Goal: Transaction & Acquisition: Purchase product/service

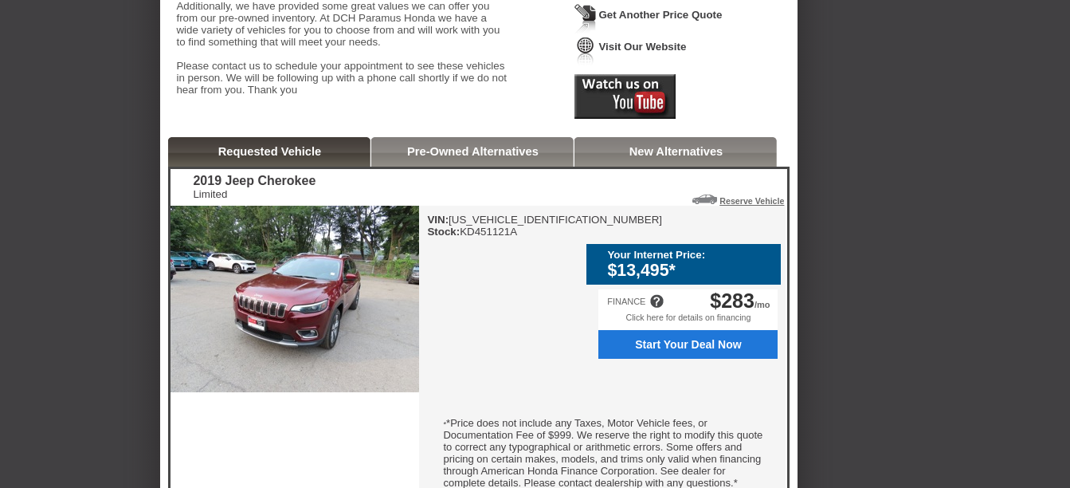
scroll to position [323, 0]
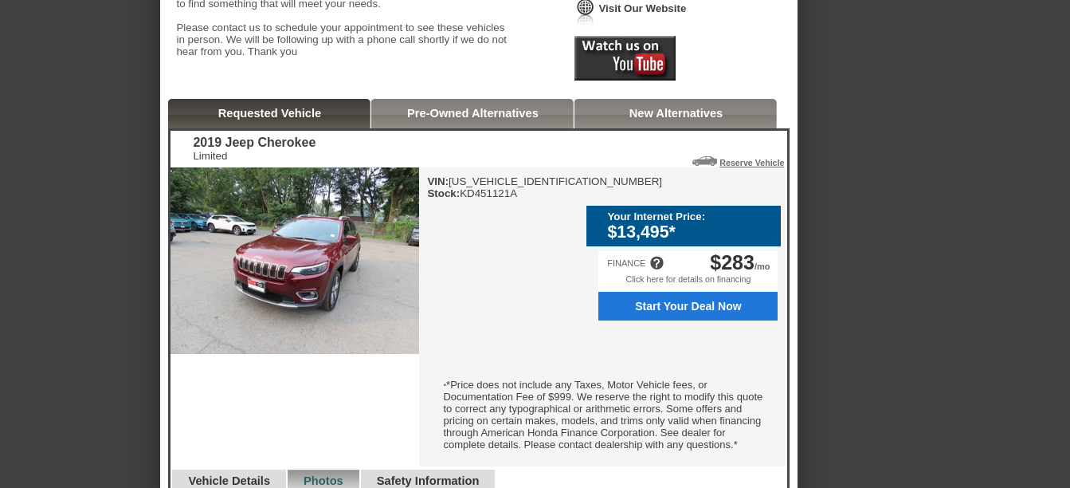
click at [686, 304] on span "Start Your Deal Now" at bounding box center [689, 306] width 162 height 13
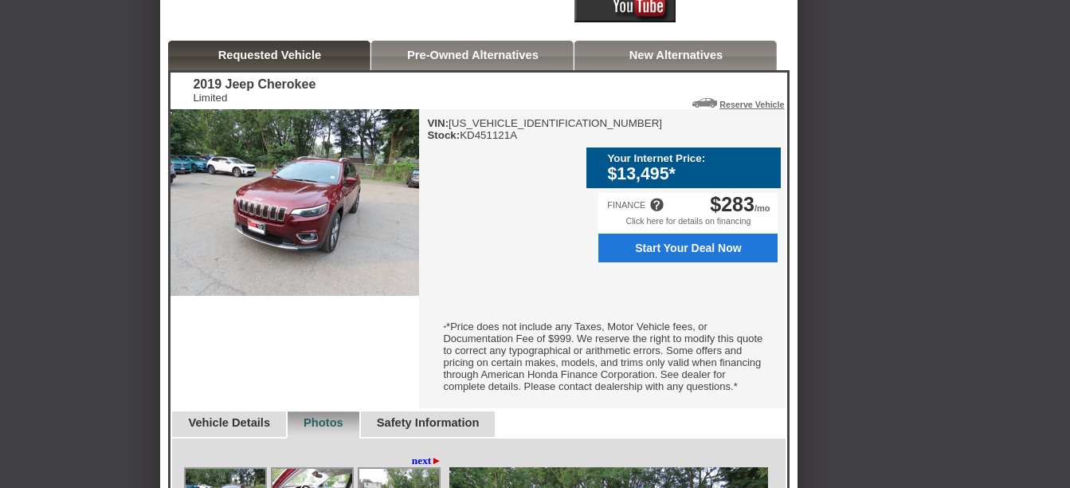
scroll to position [382, 0]
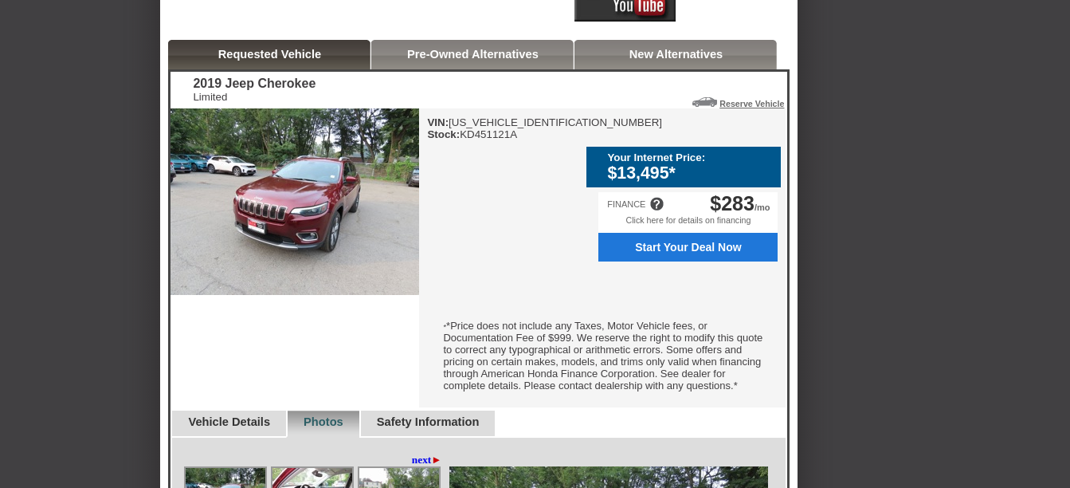
click at [456, 61] on link "Pre-Owned Alternatives" at bounding box center [472, 54] width 131 height 13
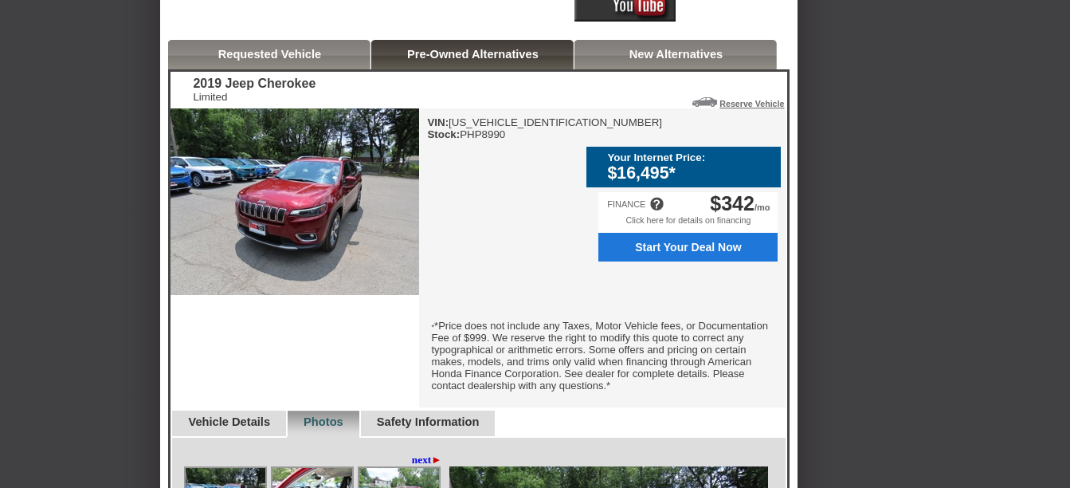
click at [456, 61] on link "Pre-Owned Alternatives" at bounding box center [472, 54] width 131 height 13
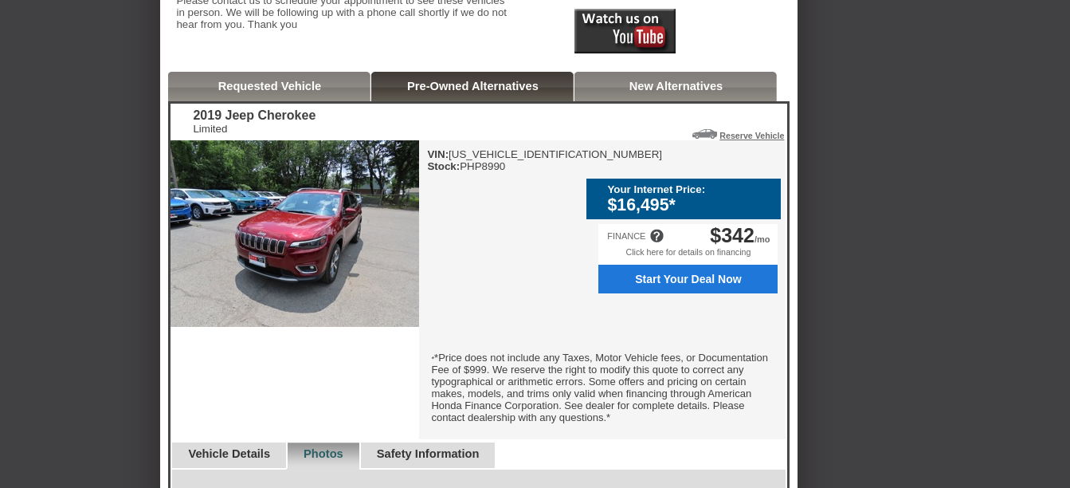
scroll to position [349, 0]
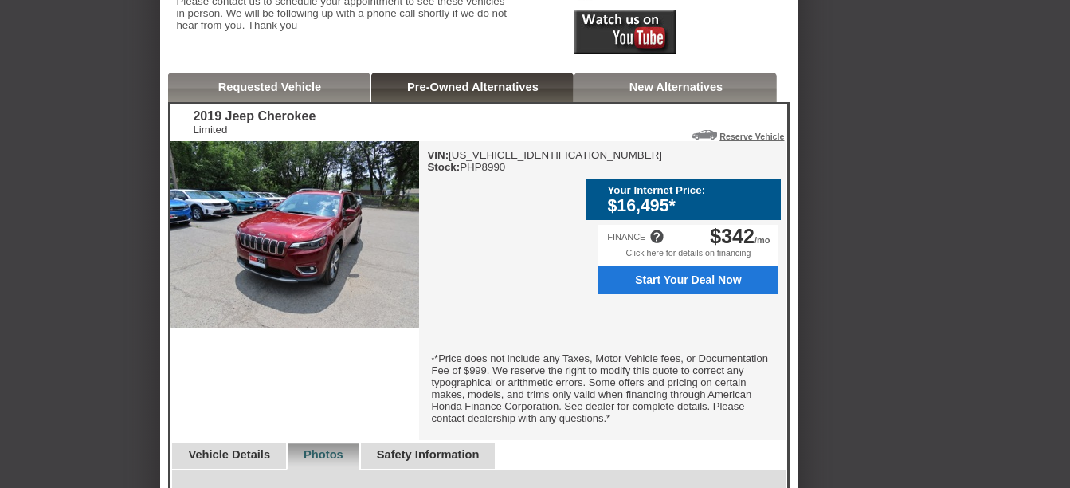
click at [647, 93] on link "New Alternatives" at bounding box center [676, 86] width 94 height 13
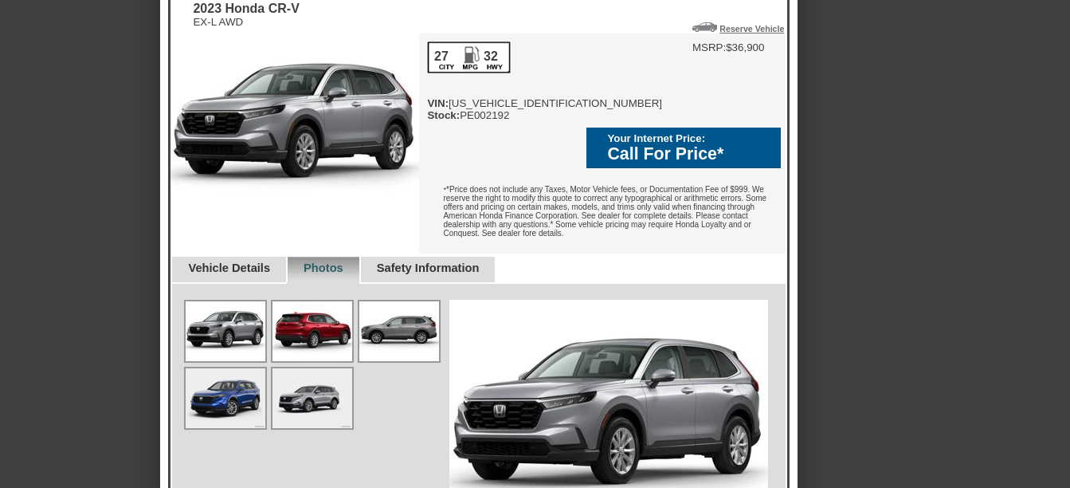
scroll to position [458, 0]
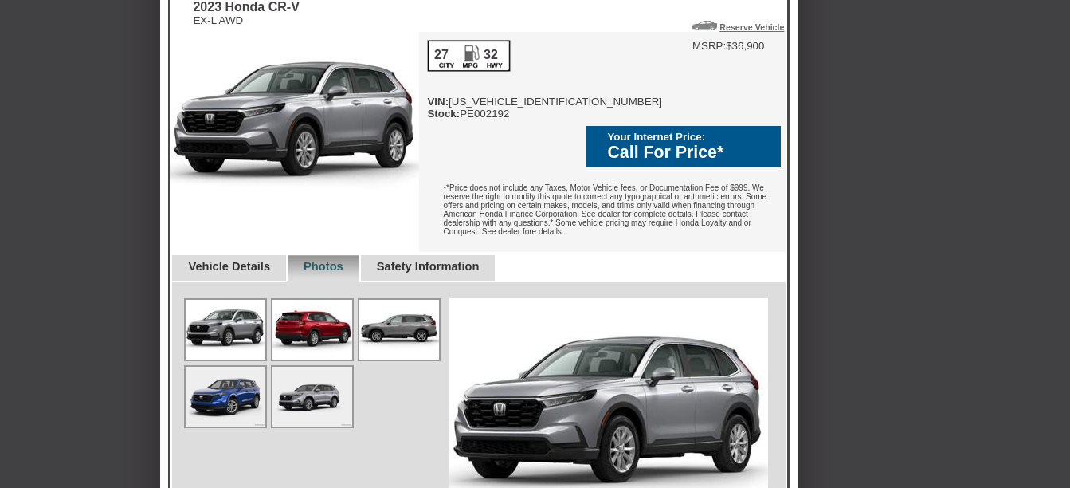
click at [244, 328] on img at bounding box center [226, 330] width 80 height 60
click at [224, 394] on img at bounding box center [226, 396] width 80 height 60
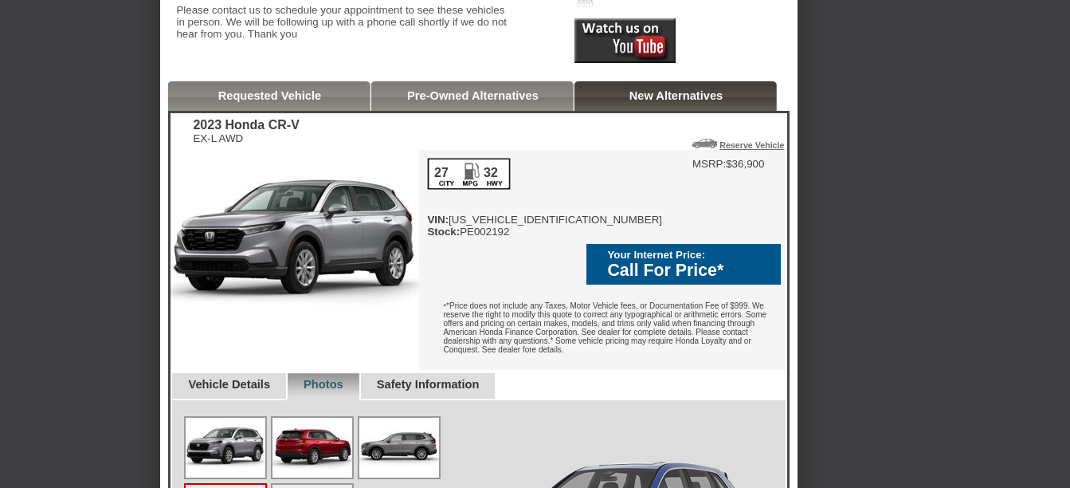
scroll to position [310, 0]
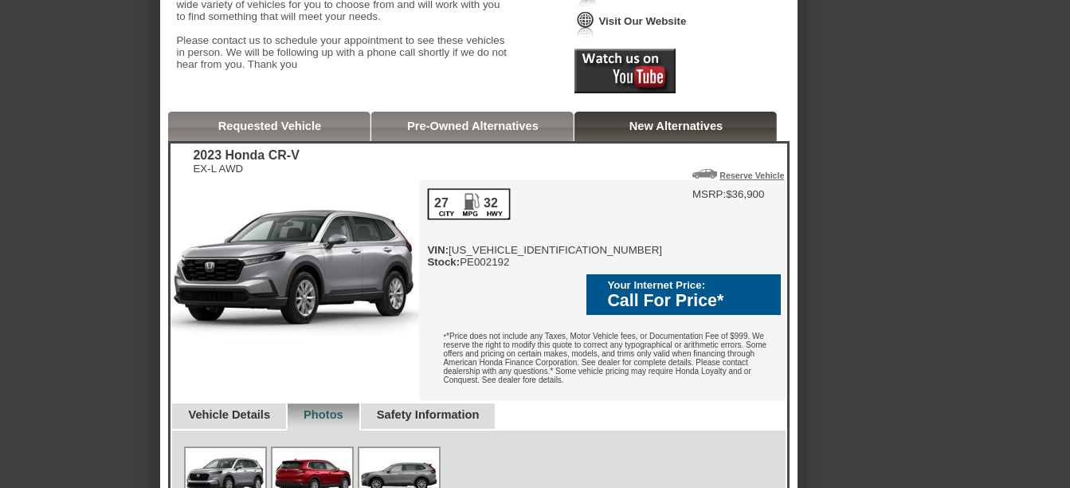
click at [475, 132] on link "Pre-Owned Alternatives" at bounding box center [472, 125] width 131 height 13
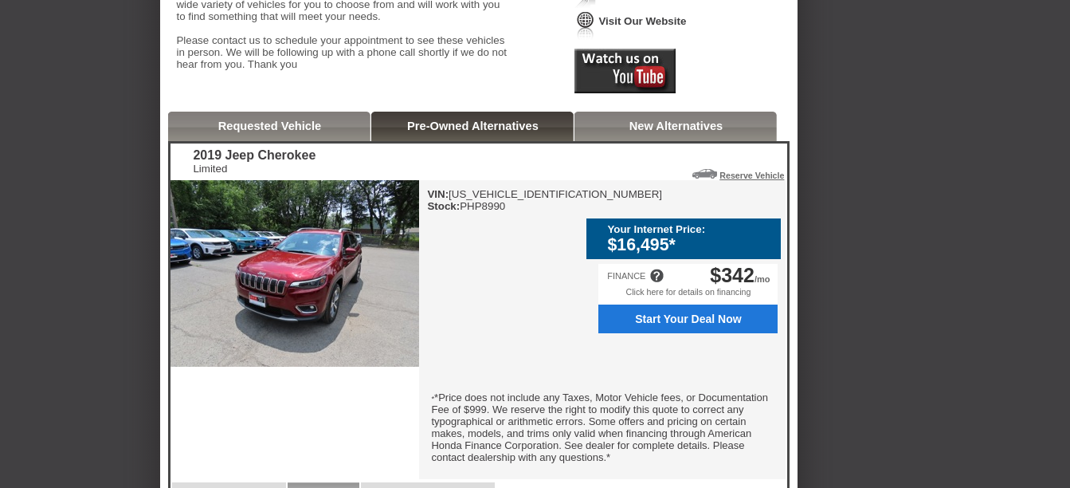
click at [289, 132] on link "Requested Vehicle" at bounding box center [270, 125] width 104 height 13
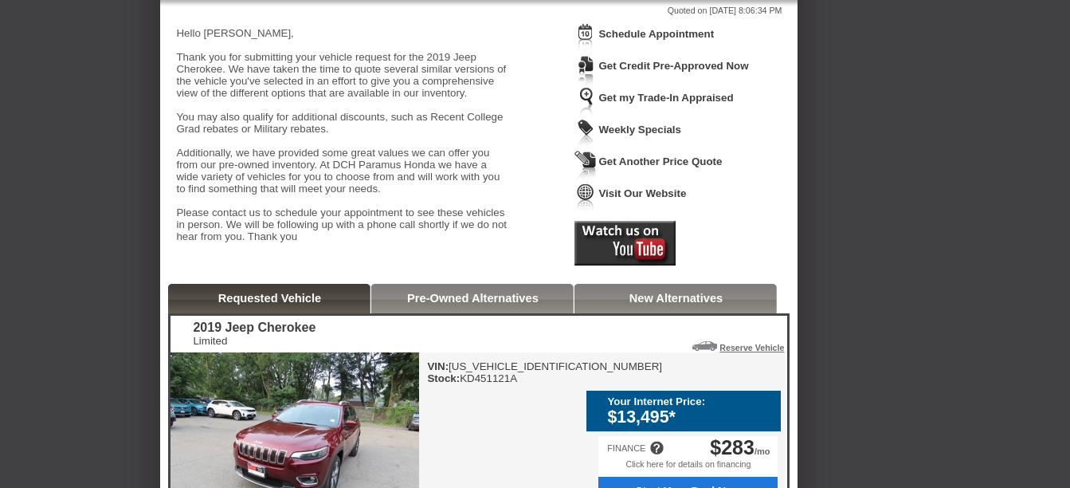
scroll to position [0, 0]
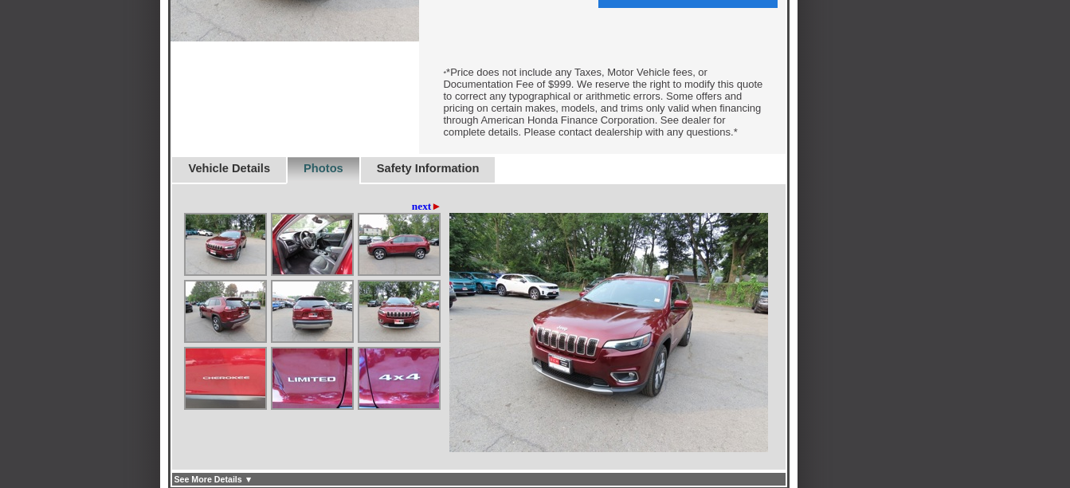
scroll to position [637, 0]
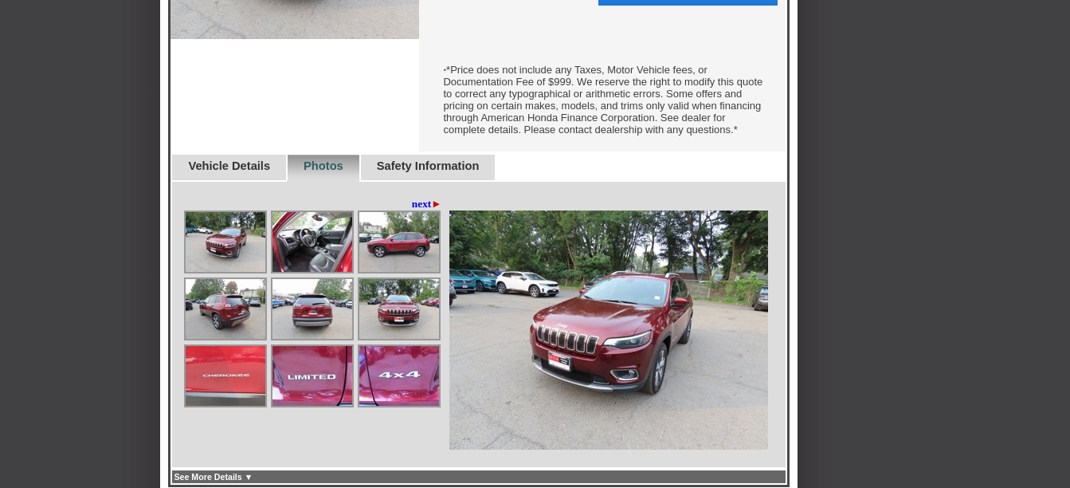
click at [229, 247] on img at bounding box center [226, 242] width 80 height 60
click at [318, 257] on img at bounding box center [312, 242] width 80 height 60
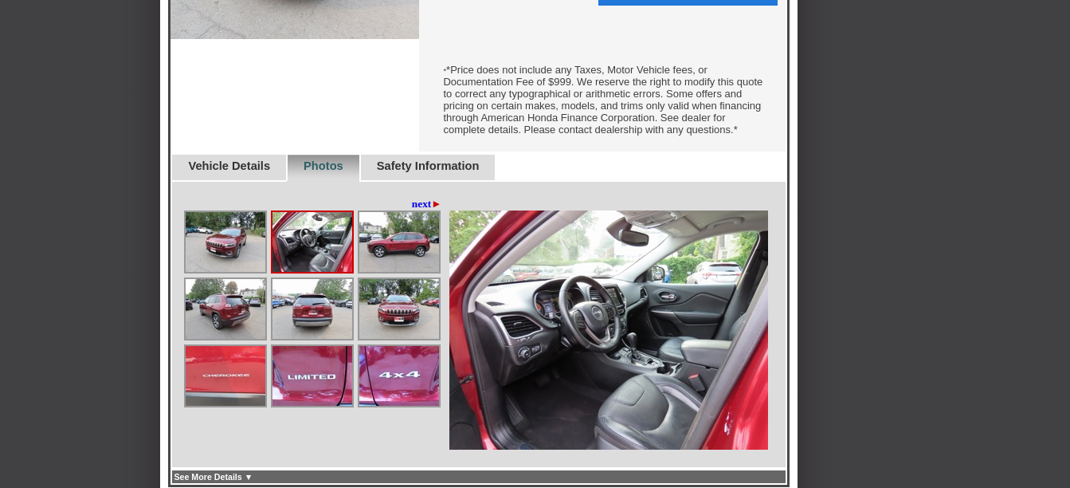
click at [318, 257] on img at bounding box center [312, 242] width 80 height 60
click at [421, 268] on img at bounding box center [399, 242] width 80 height 60
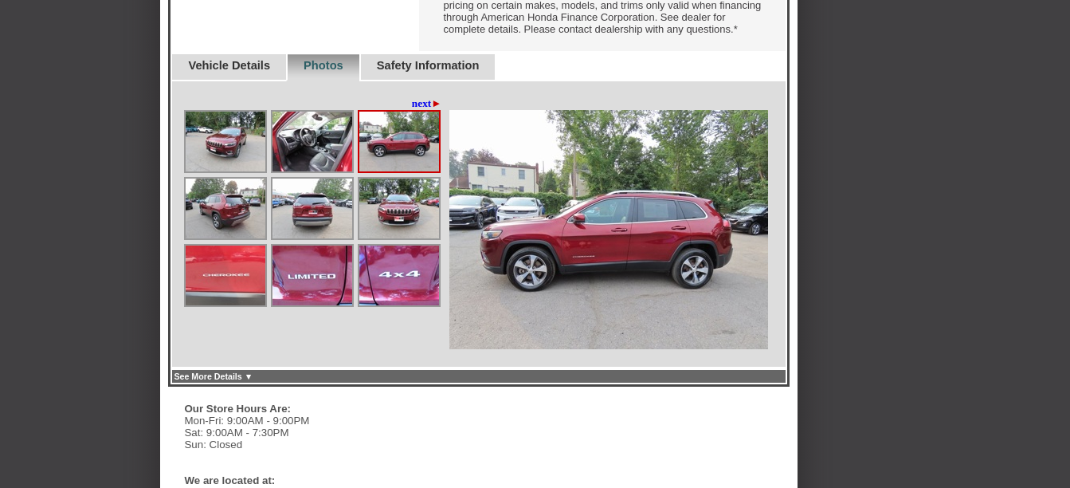
scroll to position [739, 0]
click at [412, 109] on link "next ►" at bounding box center [427, 102] width 30 height 13
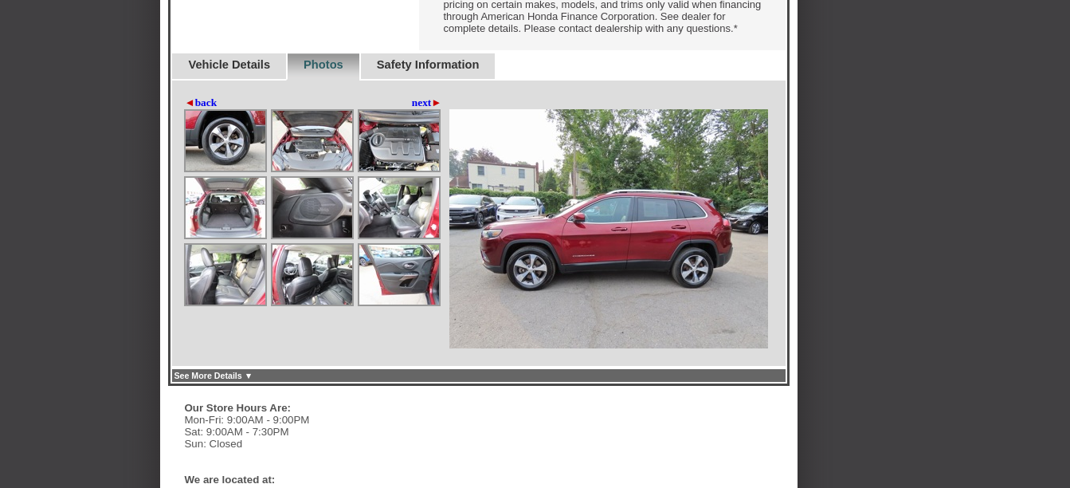
click at [226, 227] on img at bounding box center [226, 208] width 80 height 60
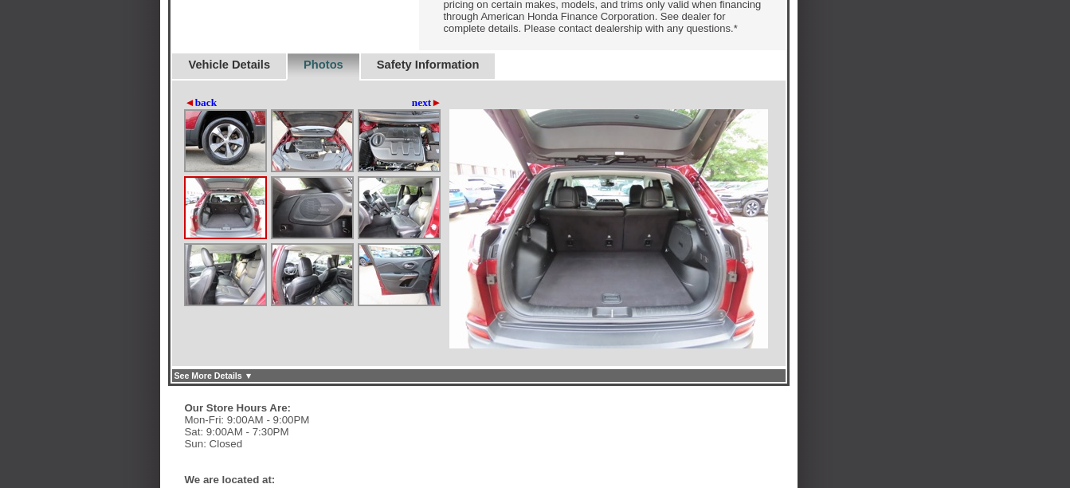
click at [226, 227] on img at bounding box center [226, 208] width 80 height 60
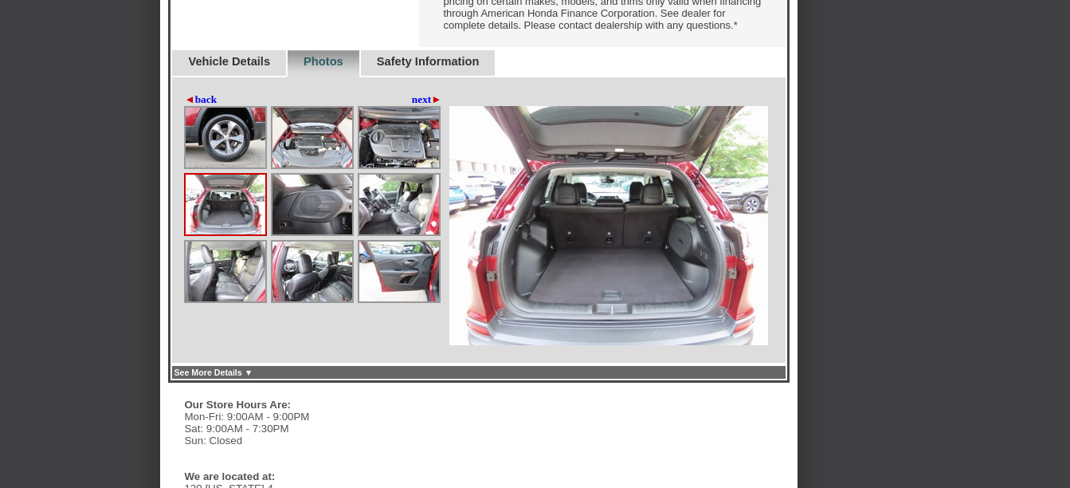
click at [319, 224] on img at bounding box center [312, 204] width 80 height 60
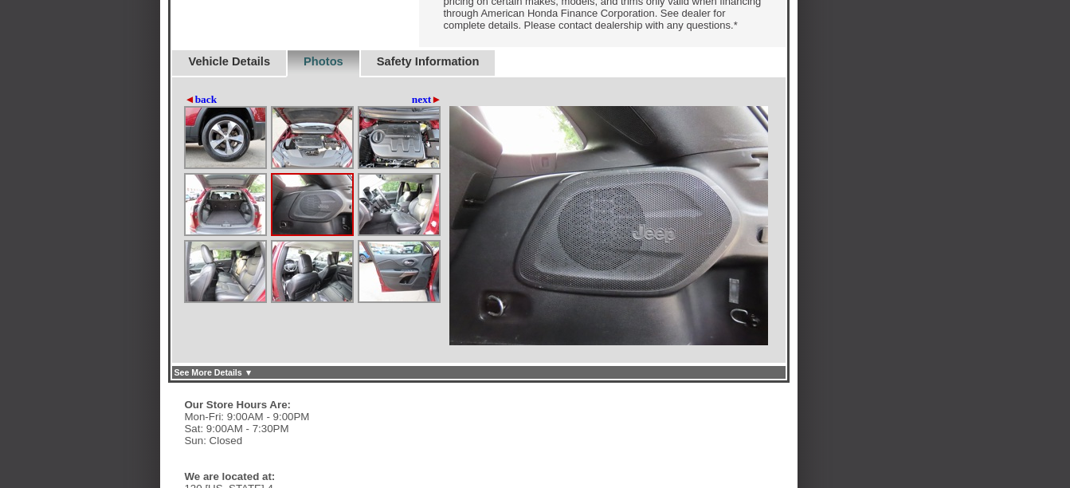
click at [381, 210] on img at bounding box center [399, 204] width 80 height 60
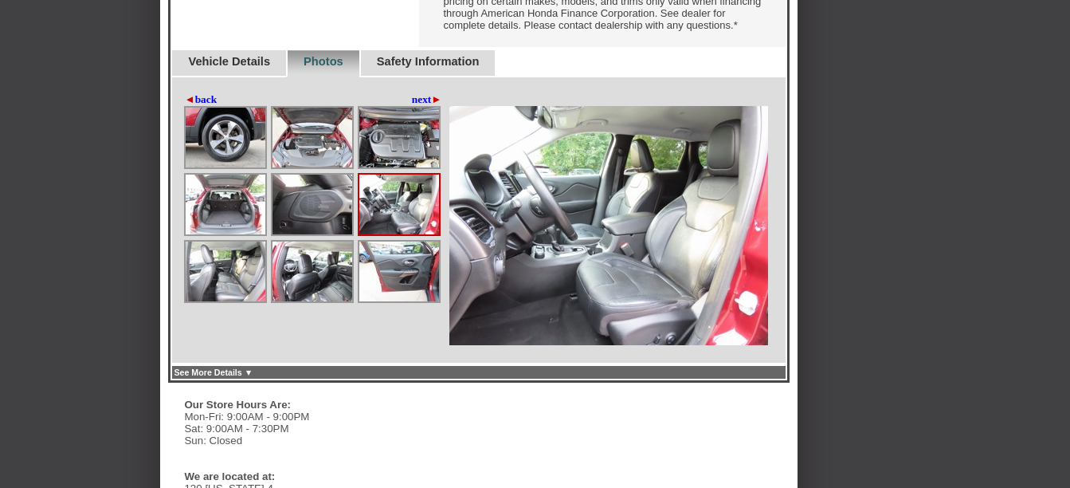
click at [215, 284] on img at bounding box center [226, 271] width 80 height 60
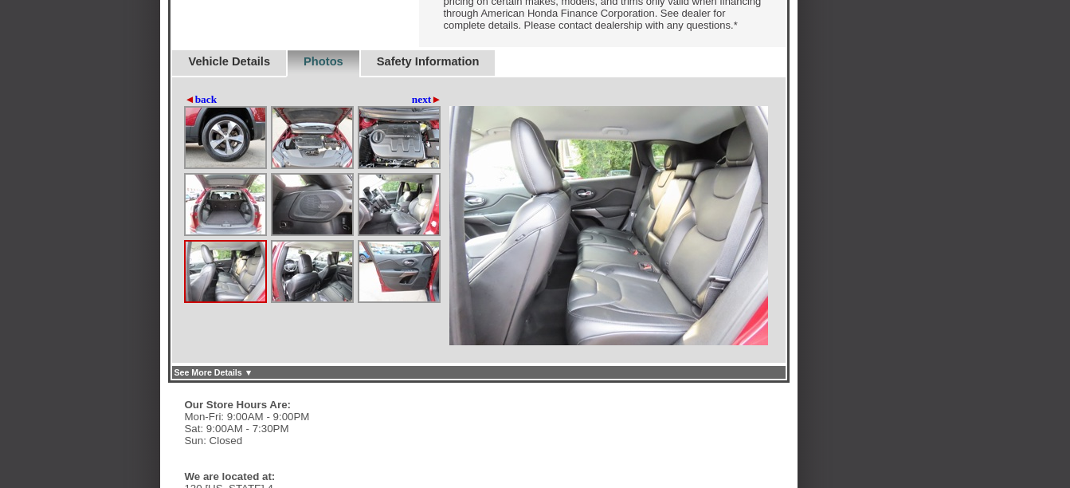
click at [313, 285] on img at bounding box center [312, 271] width 80 height 60
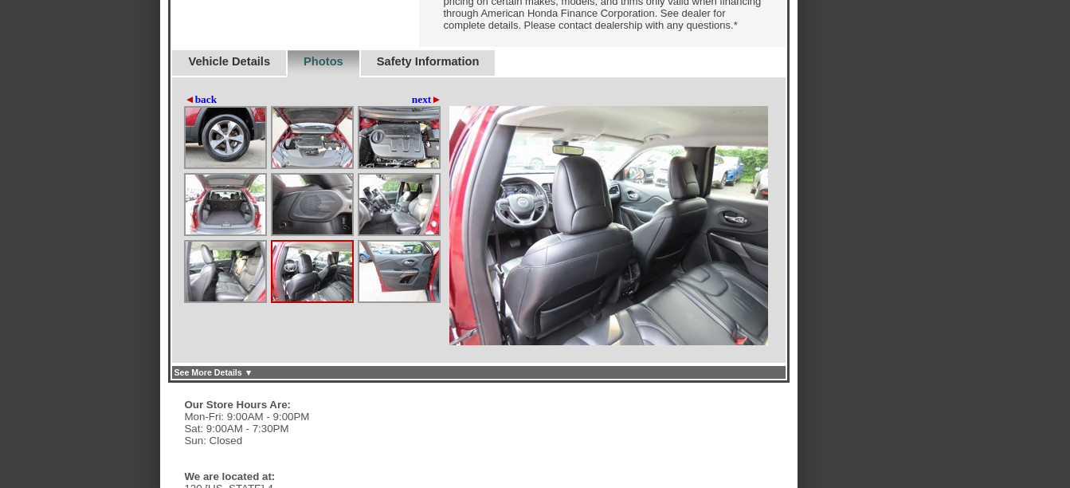
click at [403, 280] on img at bounding box center [399, 271] width 80 height 60
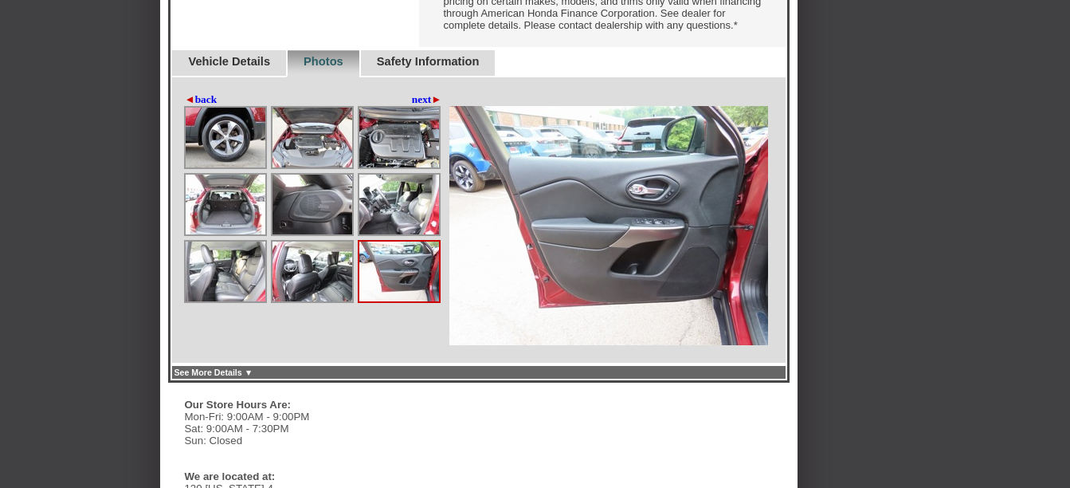
click at [385, 164] on img at bounding box center [399, 138] width 80 height 60
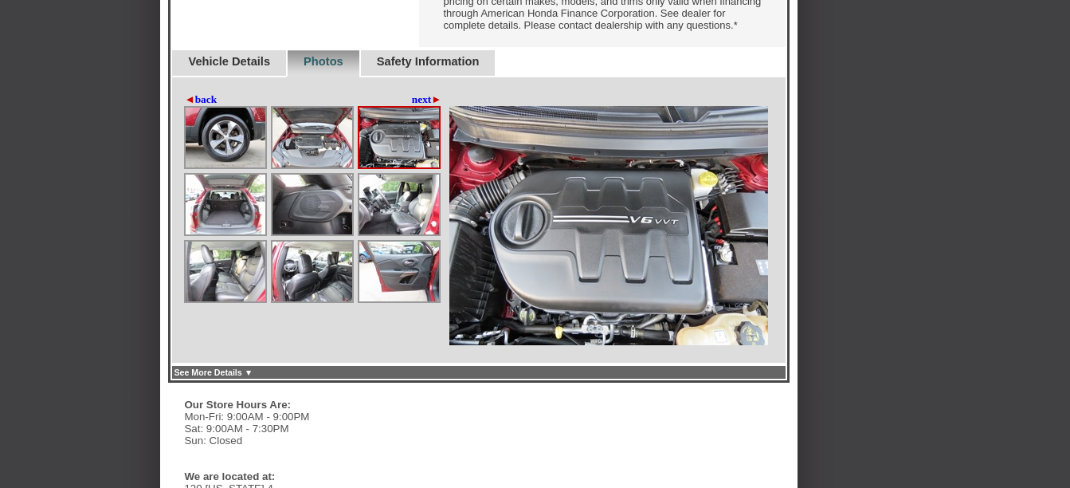
click at [415, 106] on link "next ►" at bounding box center [427, 99] width 30 height 13
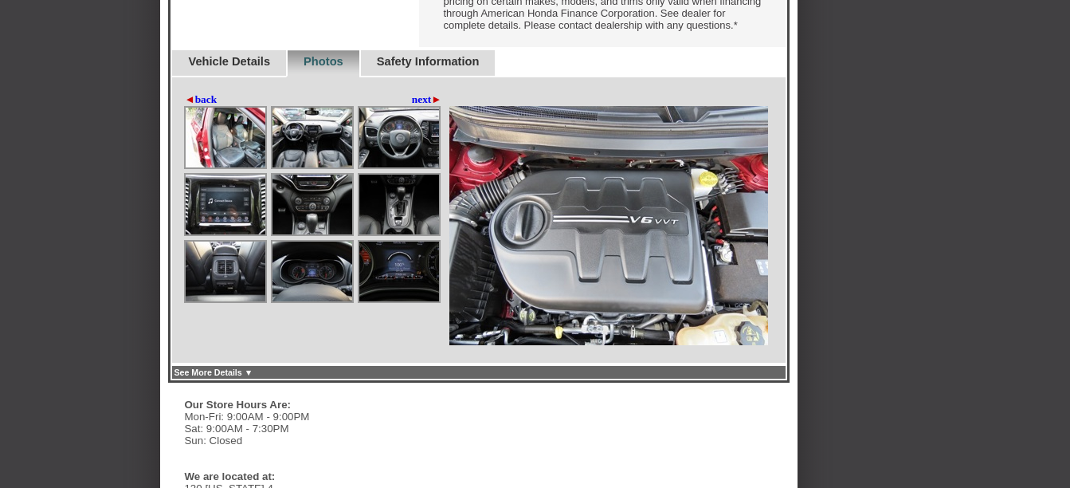
click at [227, 157] on img at bounding box center [226, 138] width 80 height 60
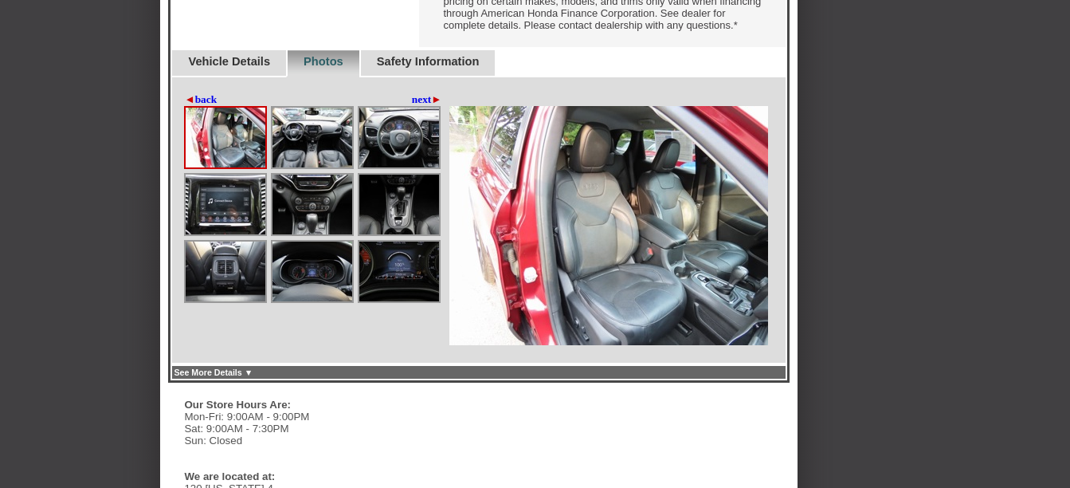
click at [317, 150] on img at bounding box center [312, 138] width 80 height 60
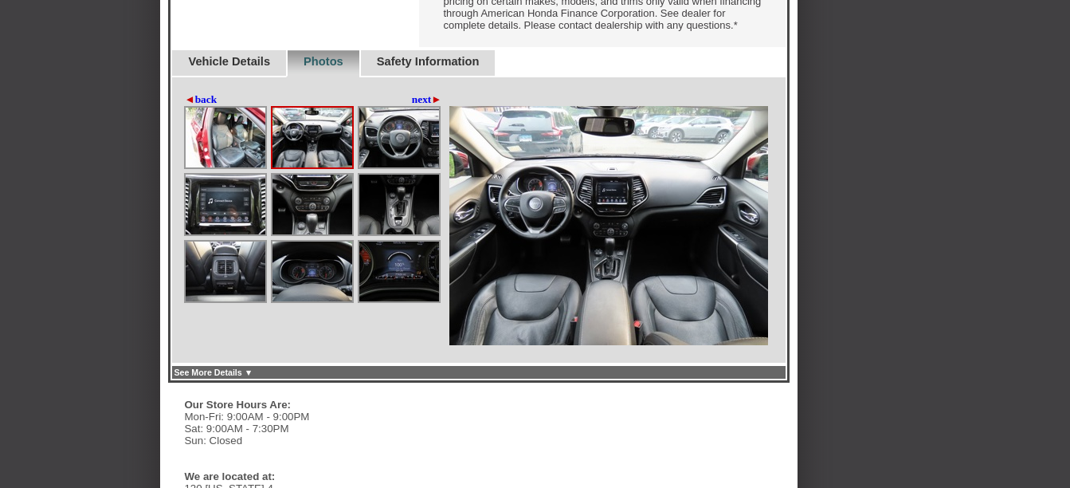
click at [382, 153] on img at bounding box center [399, 138] width 80 height 60
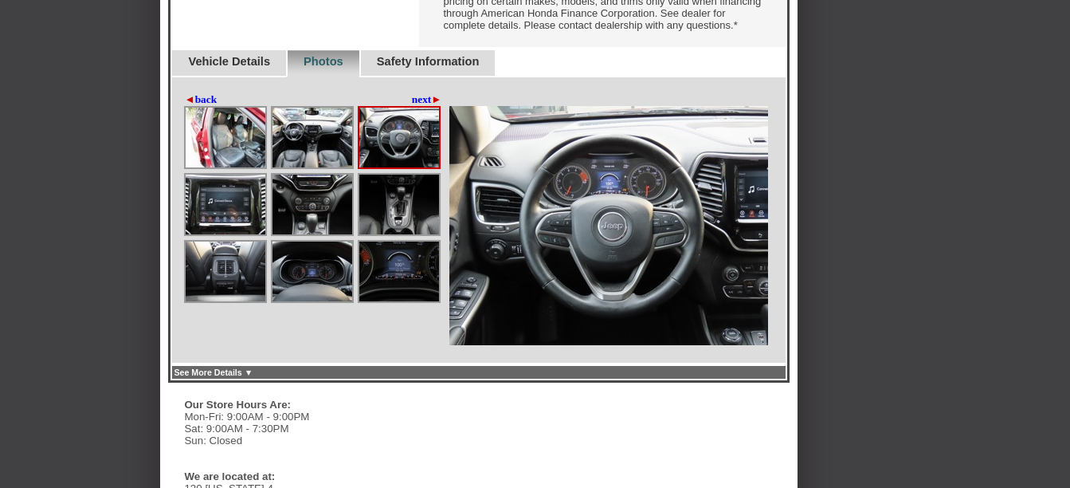
click at [224, 233] on img at bounding box center [226, 204] width 80 height 60
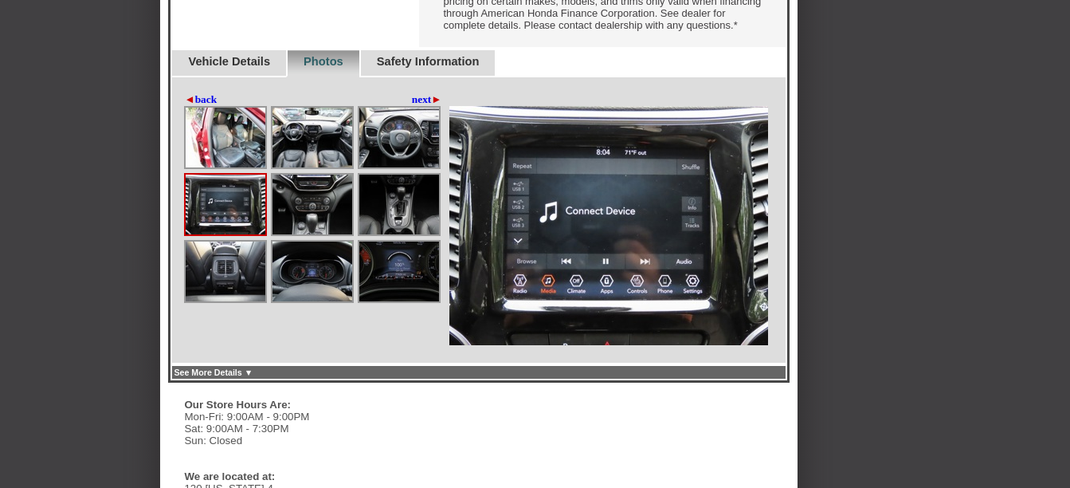
click at [304, 226] on img at bounding box center [312, 204] width 80 height 60
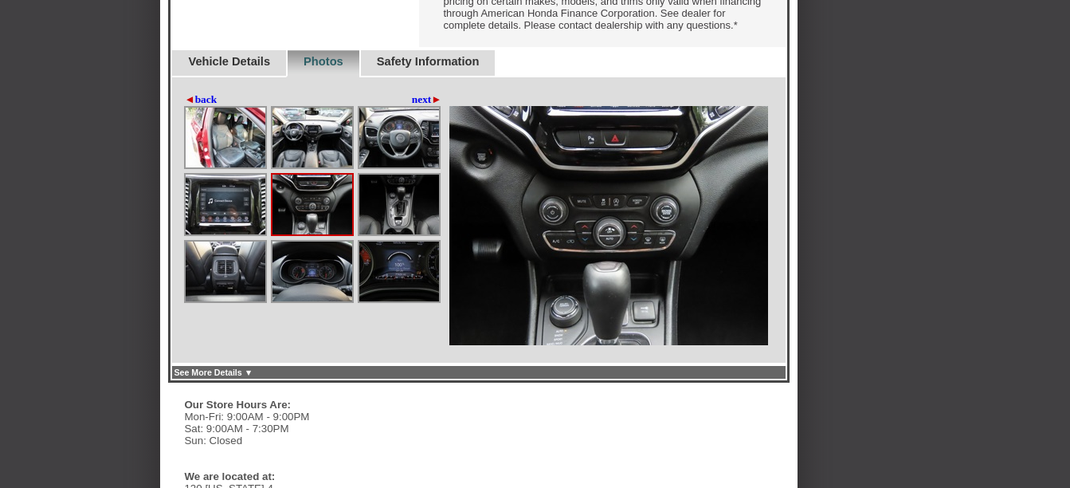
click at [383, 223] on img at bounding box center [399, 204] width 80 height 60
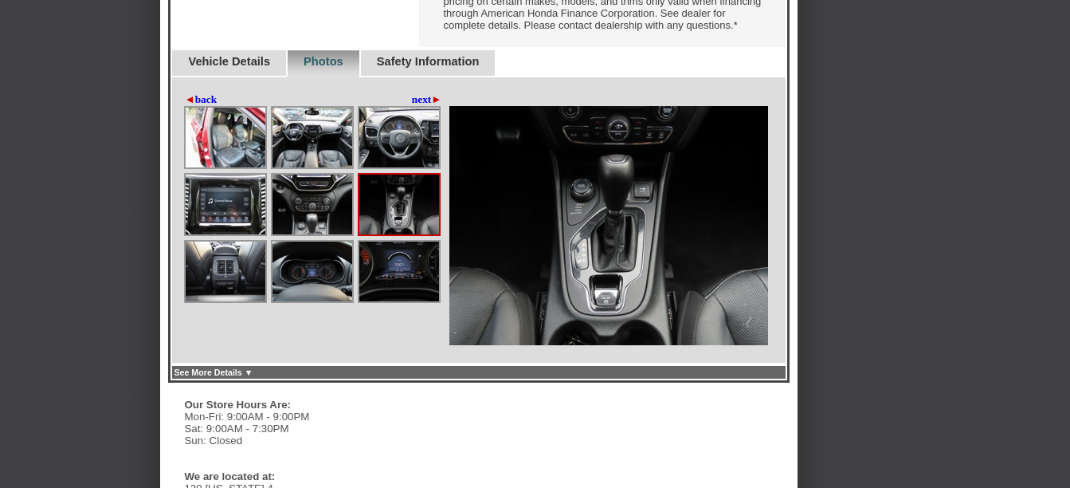
click at [236, 292] on img at bounding box center [226, 271] width 80 height 60
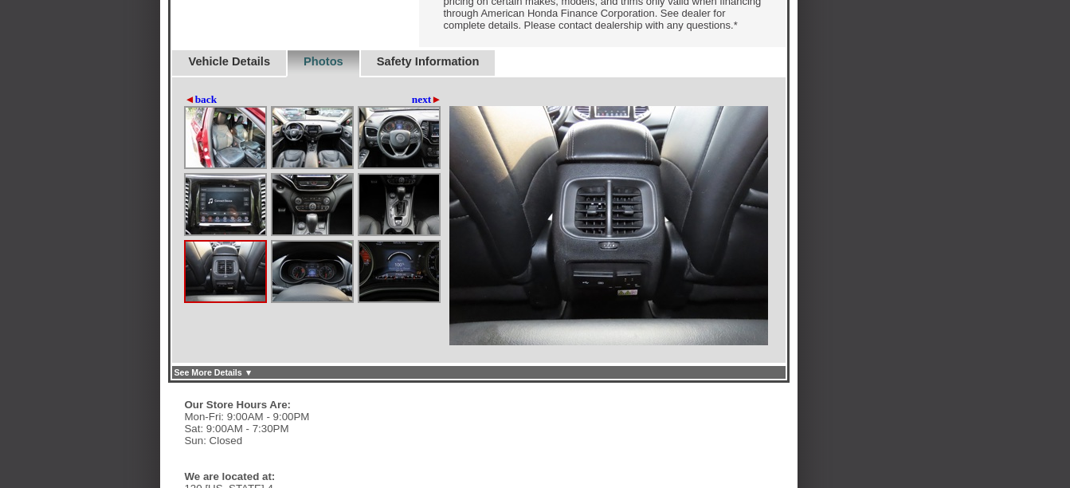
click at [308, 290] on img at bounding box center [312, 271] width 80 height 60
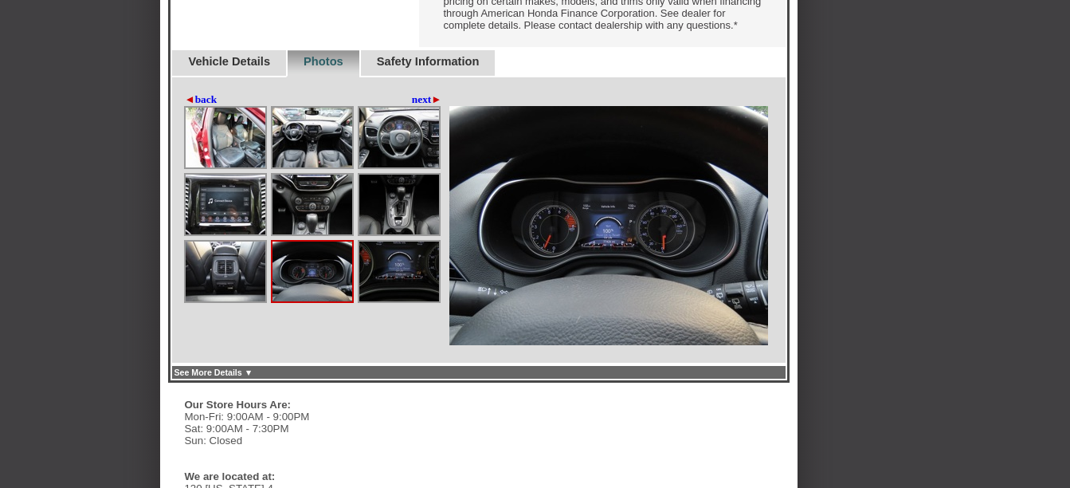
click at [402, 277] on img at bounding box center [399, 271] width 80 height 60
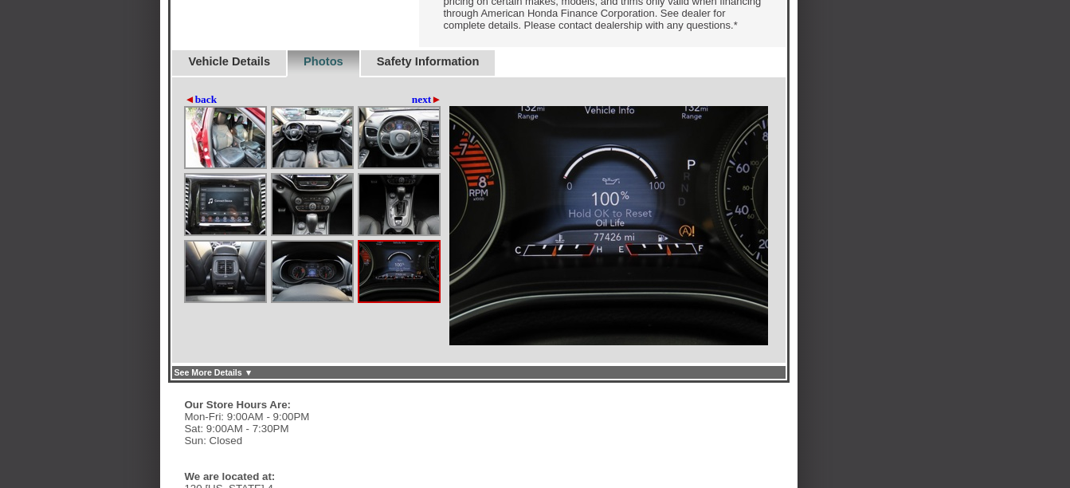
click at [412, 106] on link "next ►" at bounding box center [427, 99] width 30 height 13
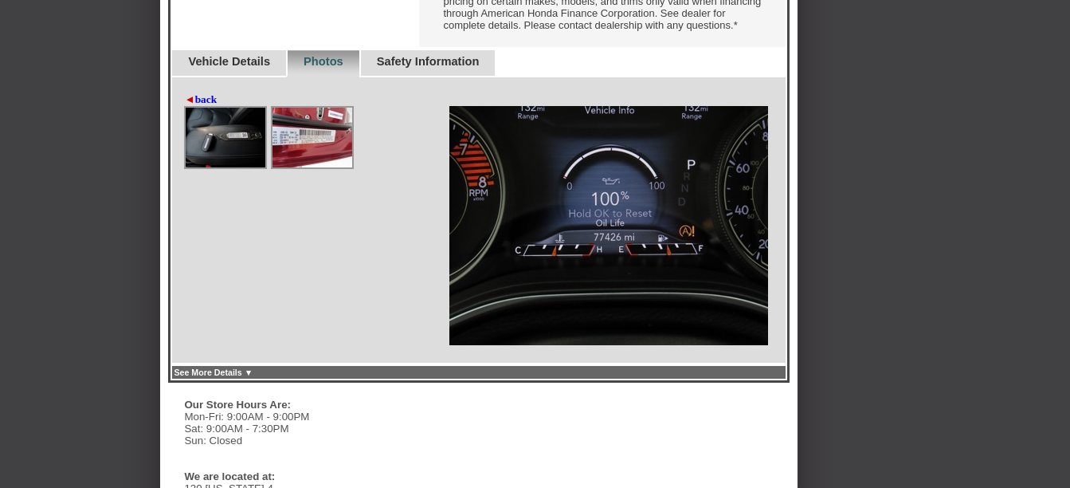
click at [225, 143] on img at bounding box center [226, 138] width 80 height 60
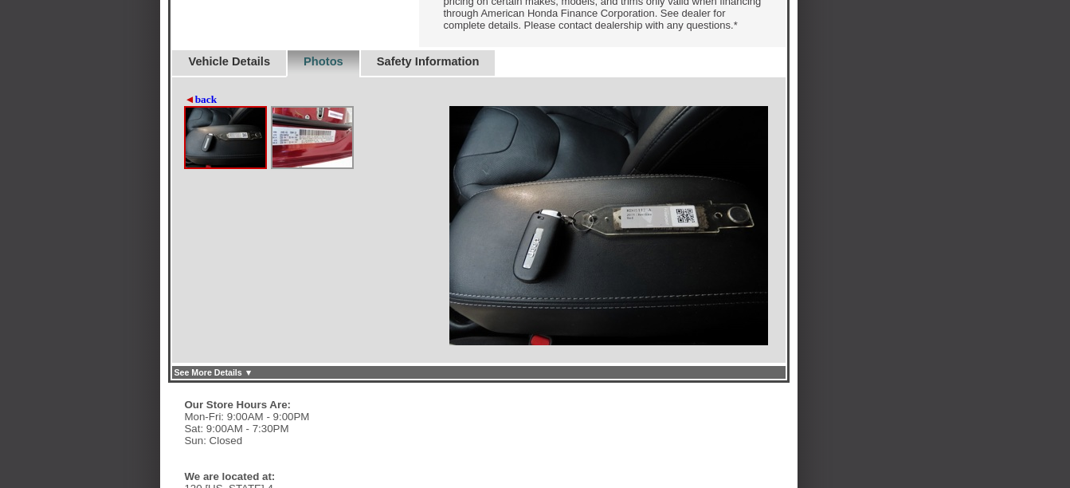
click at [325, 146] on img at bounding box center [312, 138] width 80 height 60
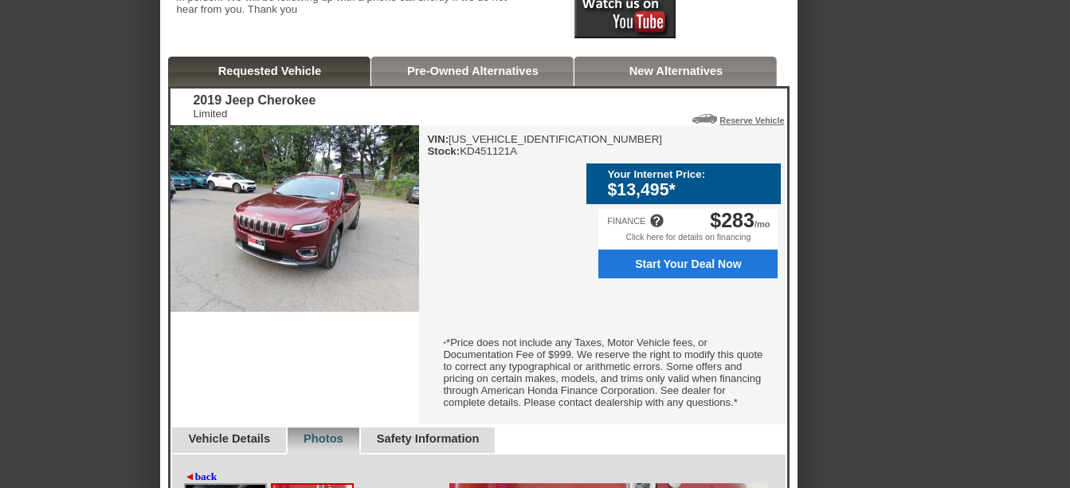
scroll to position [364, 0]
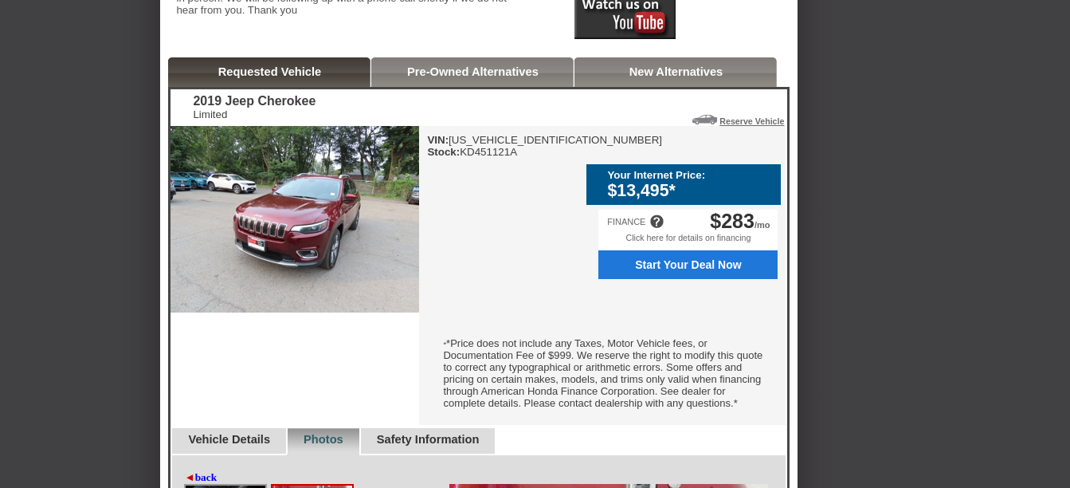
click at [670, 261] on span "Start Your Deal Now" at bounding box center [689, 264] width 162 height 13
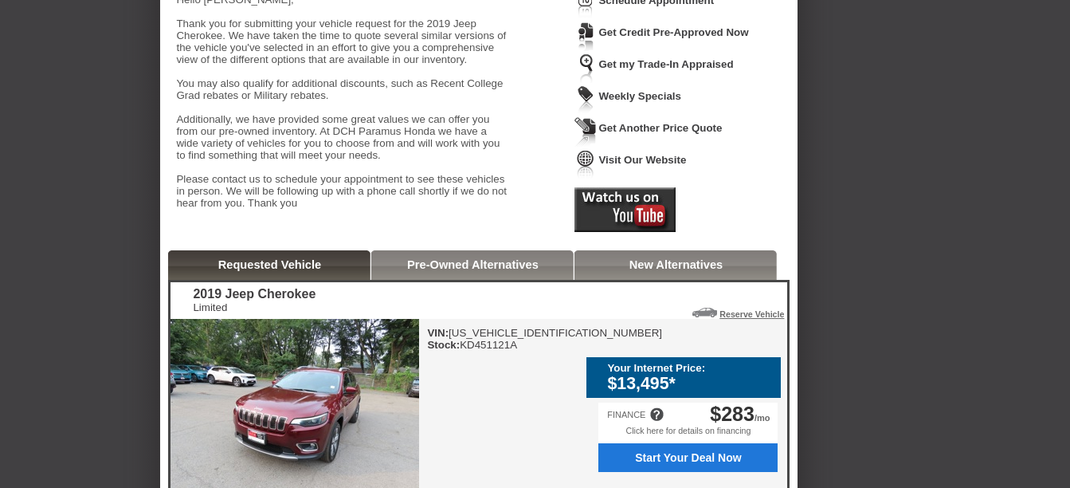
scroll to position [0, 0]
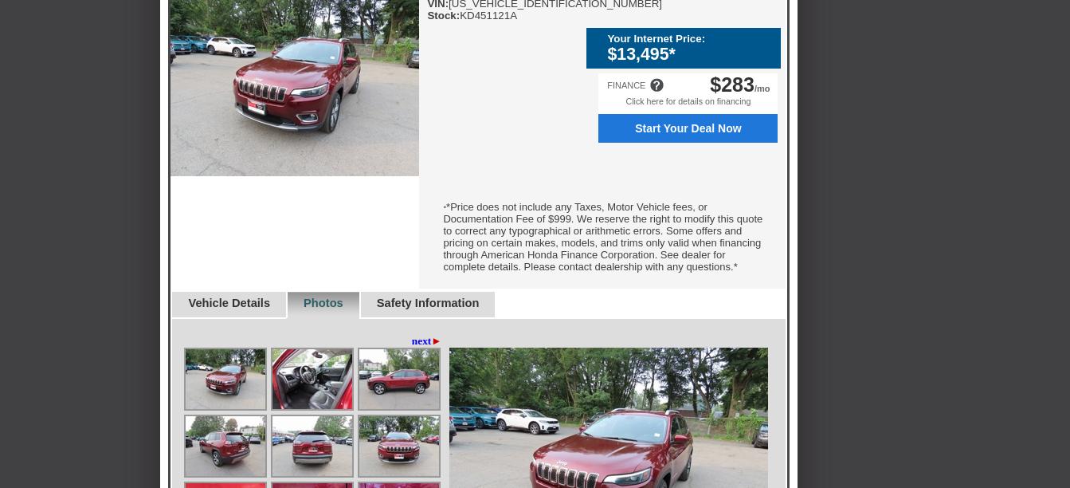
scroll to position [506, 0]
